Goal: Task Accomplishment & Management: Manage account settings

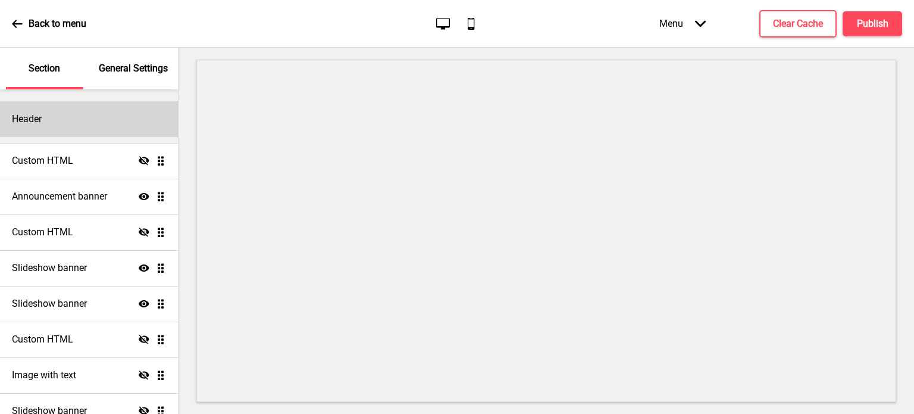
click at [51, 116] on div "Header" at bounding box center [89, 119] width 178 height 36
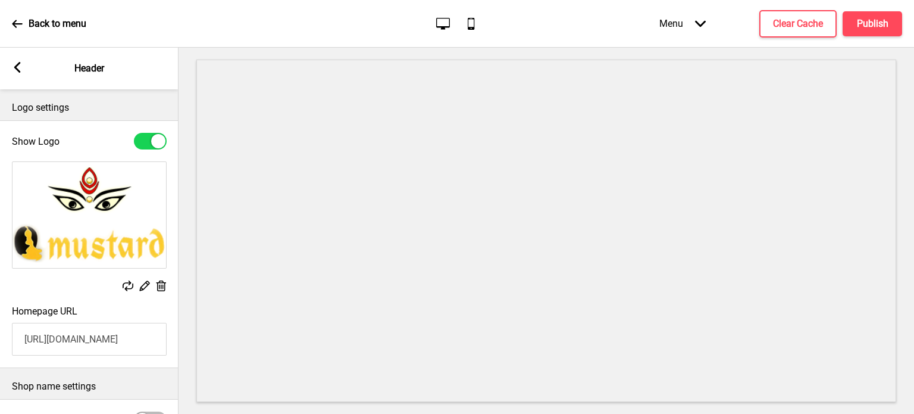
click at [14, 64] on rect at bounding box center [17, 67] width 11 height 11
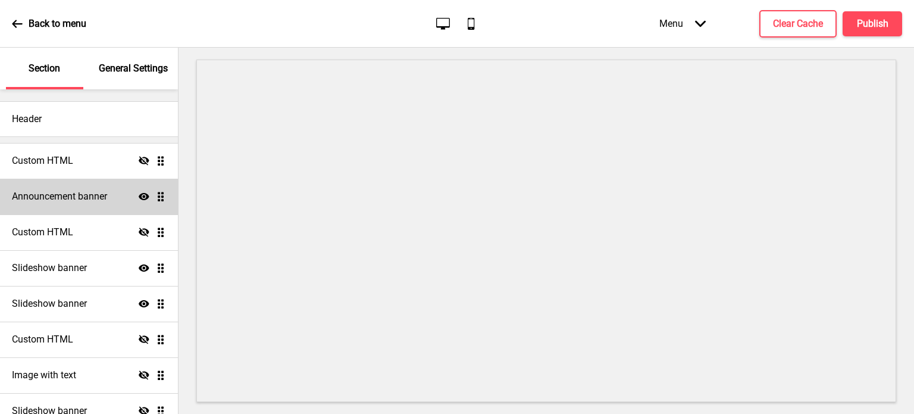
click at [62, 198] on h4 "Announcement banner" at bounding box center [59, 196] width 95 height 13
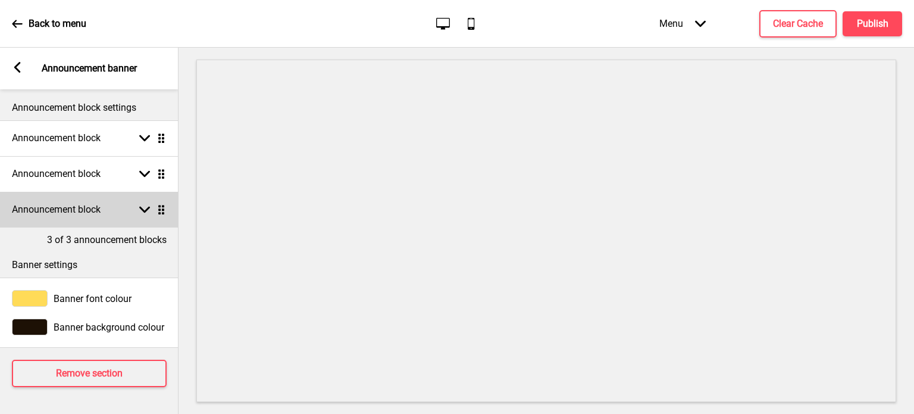
scroll to position [5, 0]
click at [145, 204] on rect at bounding box center [144, 209] width 11 height 11
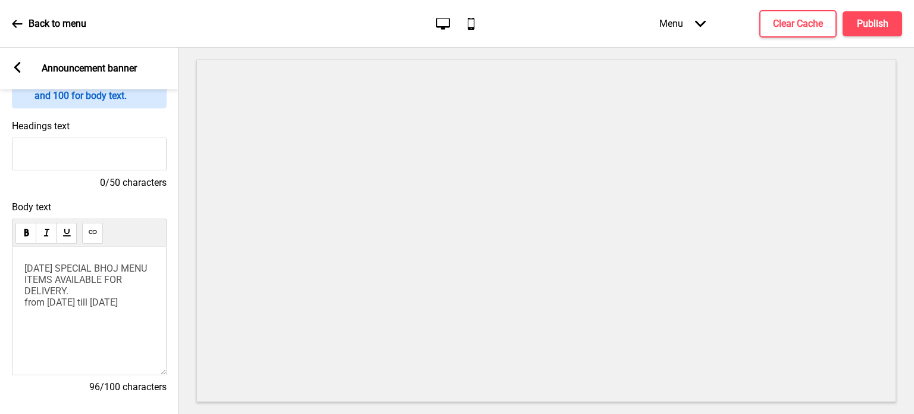
scroll to position [183, 0]
drag, startPoint x: 115, startPoint y: 267, endPoint x: 173, endPoint y: 271, distance: 57.9
click at [116, 267] on span "[DATE] SPECIAL BHOJ MENU ITEMS AVAILABLE FOR DELIVERY. from [DATE] till [DATE]" at bounding box center [86, 283] width 125 height 45
drag, startPoint x: 26, startPoint y: 267, endPoint x: 131, endPoint y: 320, distance: 117.7
click at [131, 320] on div "[DATE] SPECIALS AVAILABLE FOR DELIVERY. from the [DATE] till the [DATE]" at bounding box center [89, 310] width 155 height 128
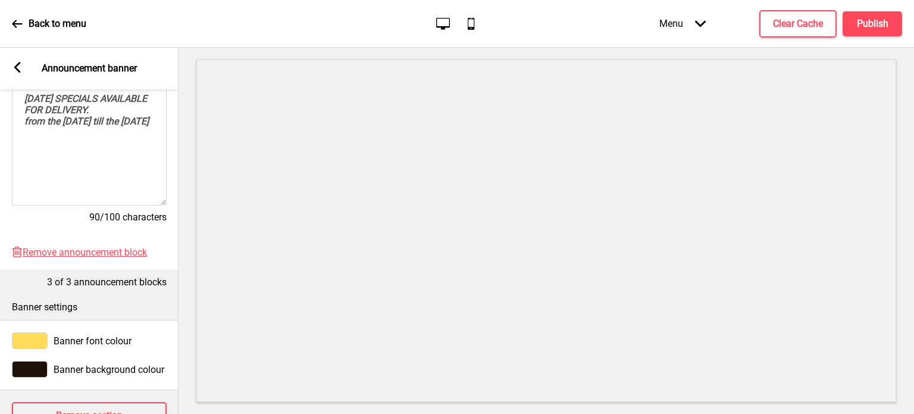
scroll to position [282, 0]
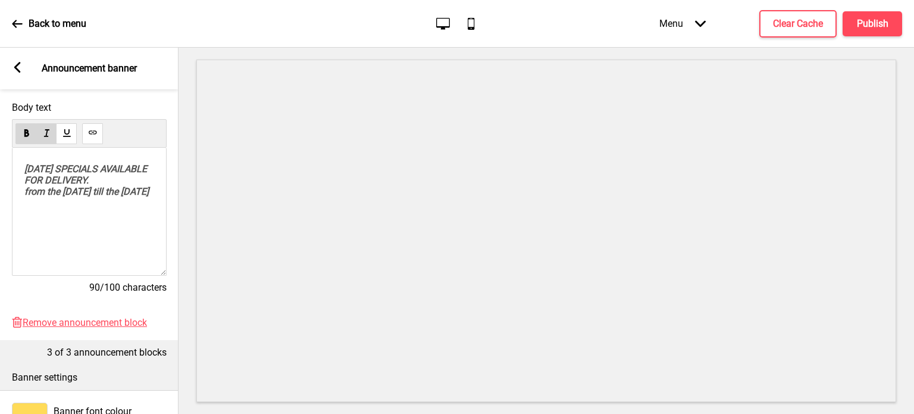
click at [100, 230] on div "[DATE] SPECIALS AVAILABLE FOR DELIVERY. from the [DATE] till the [DATE]" at bounding box center [89, 212] width 155 height 128
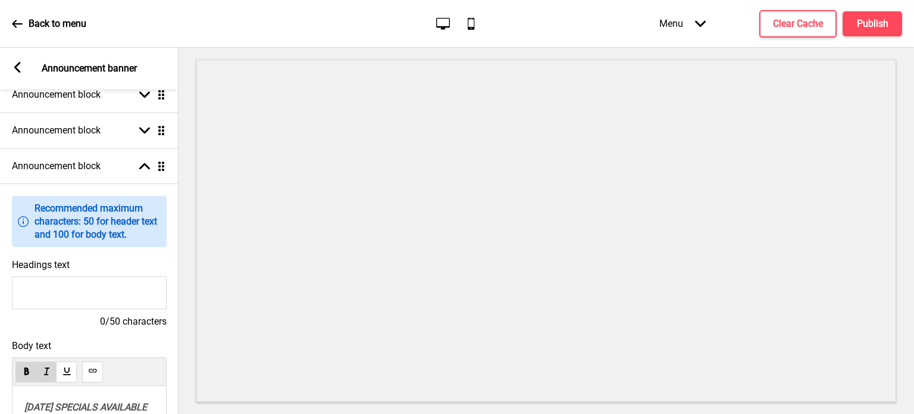
scroll to position [0, 0]
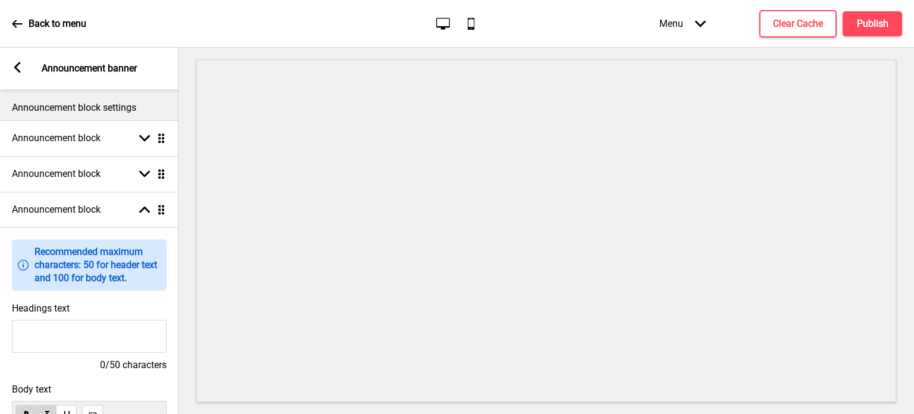
click at [19, 65] on rect at bounding box center [17, 67] width 11 height 11
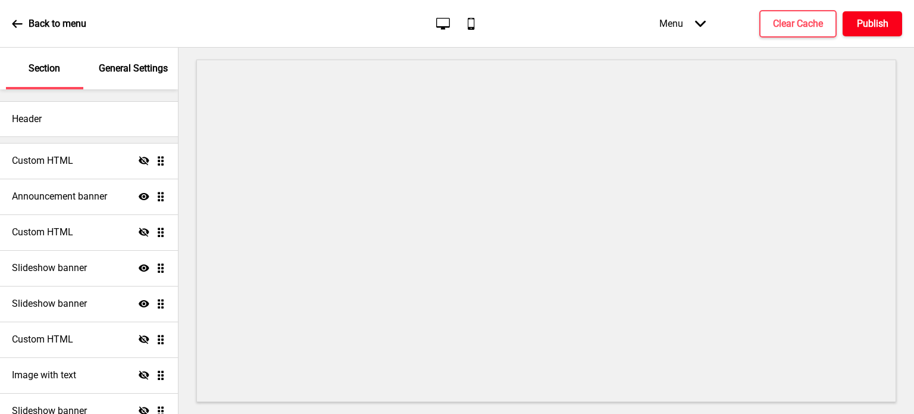
click at [874, 19] on h4 "Publish" at bounding box center [873, 23] width 32 height 13
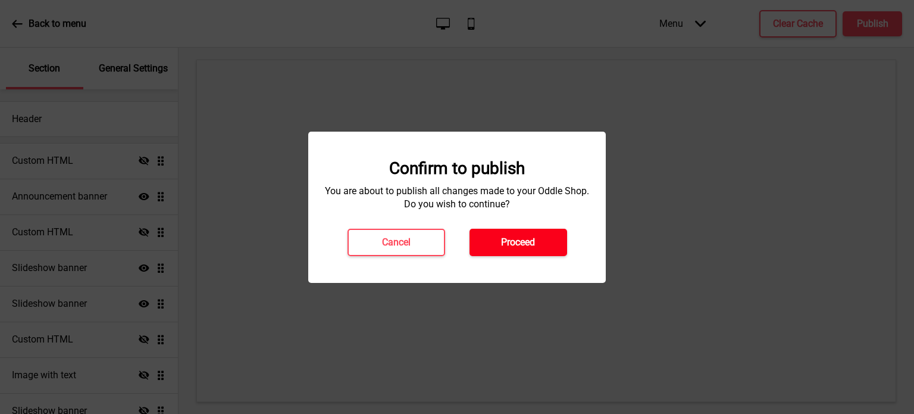
click at [523, 240] on h4 "Proceed" at bounding box center [518, 242] width 34 height 13
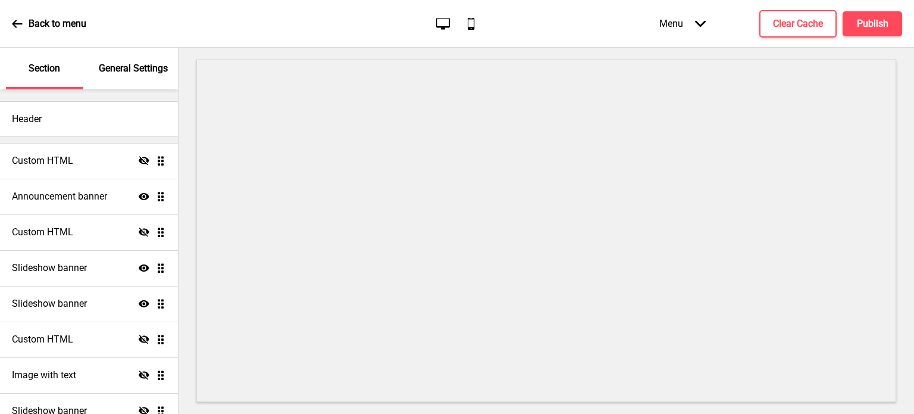
click at [113, 62] on p "General Settings" at bounding box center [133, 68] width 69 height 13
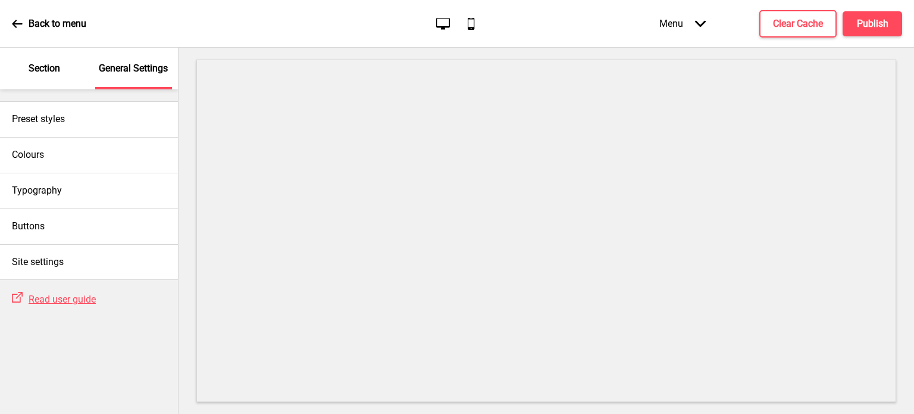
click at [14, 18] on icon at bounding box center [17, 23] width 11 height 11
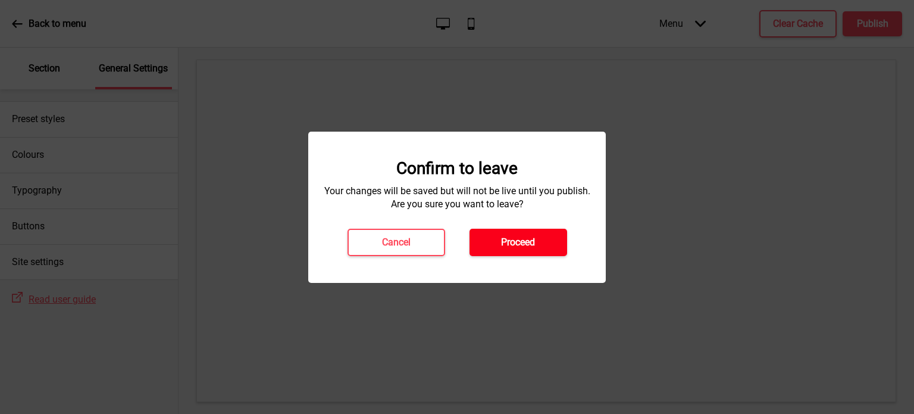
click at [506, 239] on h4 "Proceed" at bounding box center [518, 242] width 34 height 13
